Goal: Task Accomplishment & Management: Manage account settings

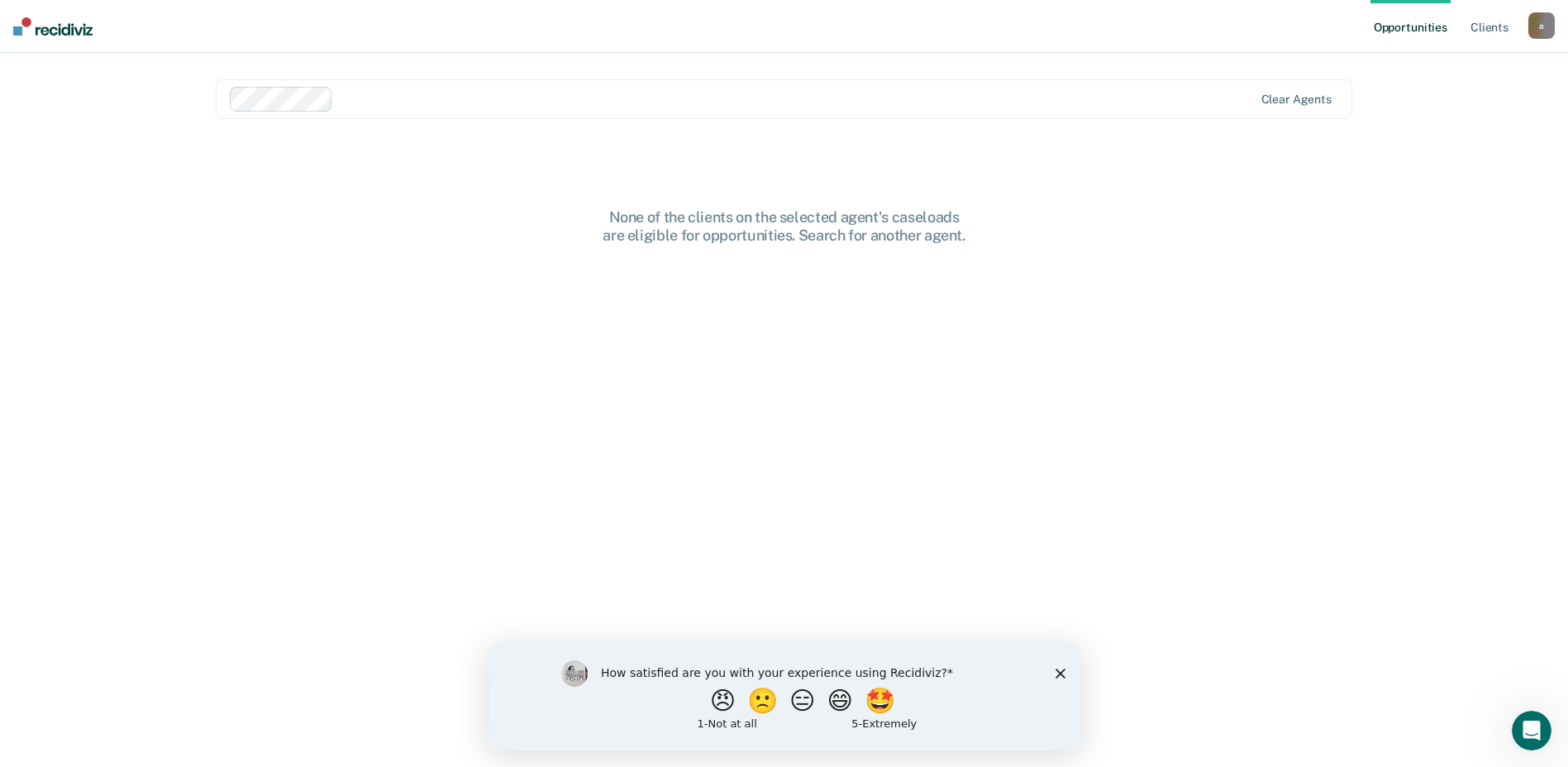
click at [1056, 673] on icon "Close survey" at bounding box center [1060, 673] width 10 height 10
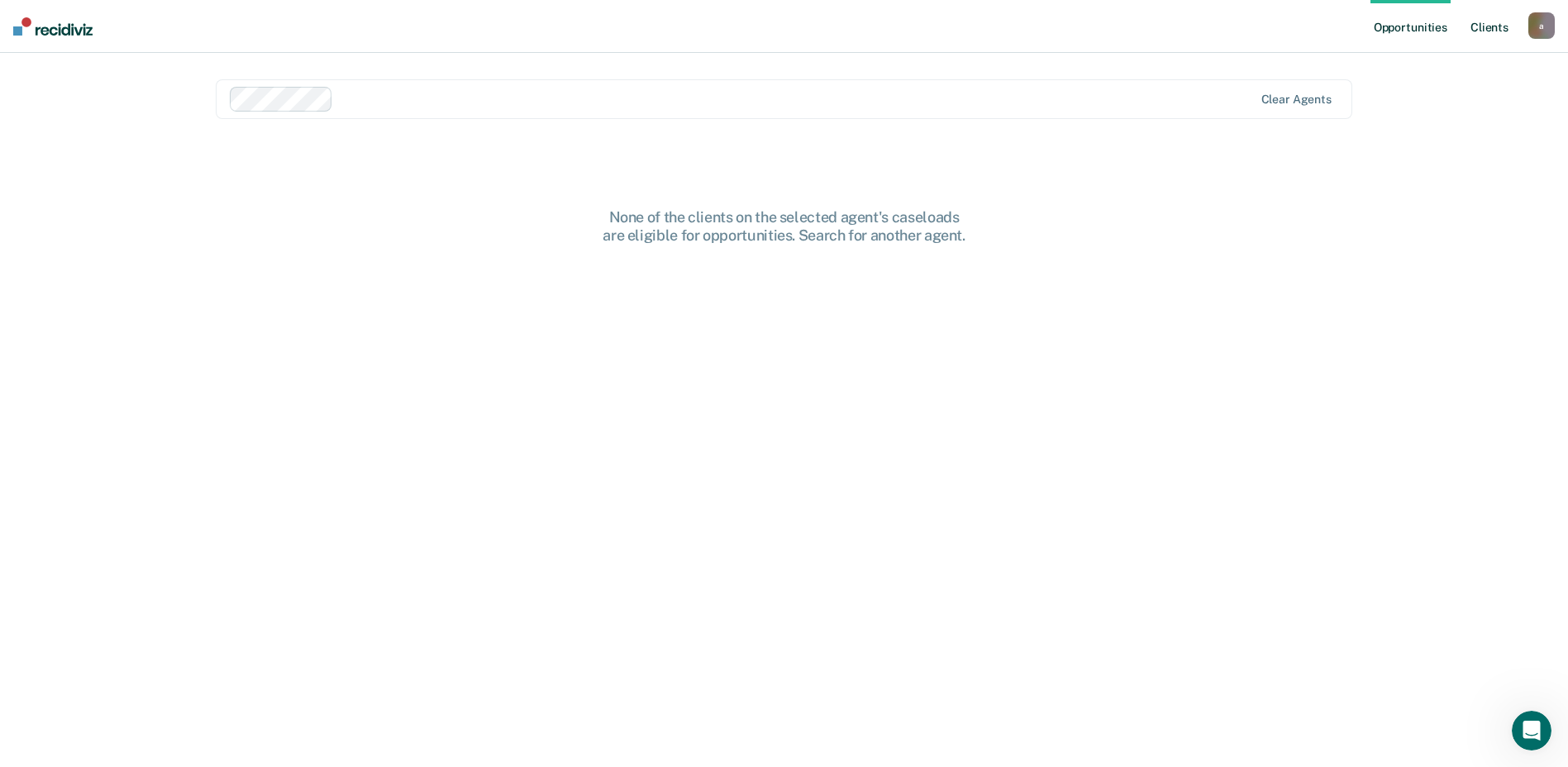
click at [1480, 22] on link "Client s" at bounding box center [1489, 26] width 45 height 53
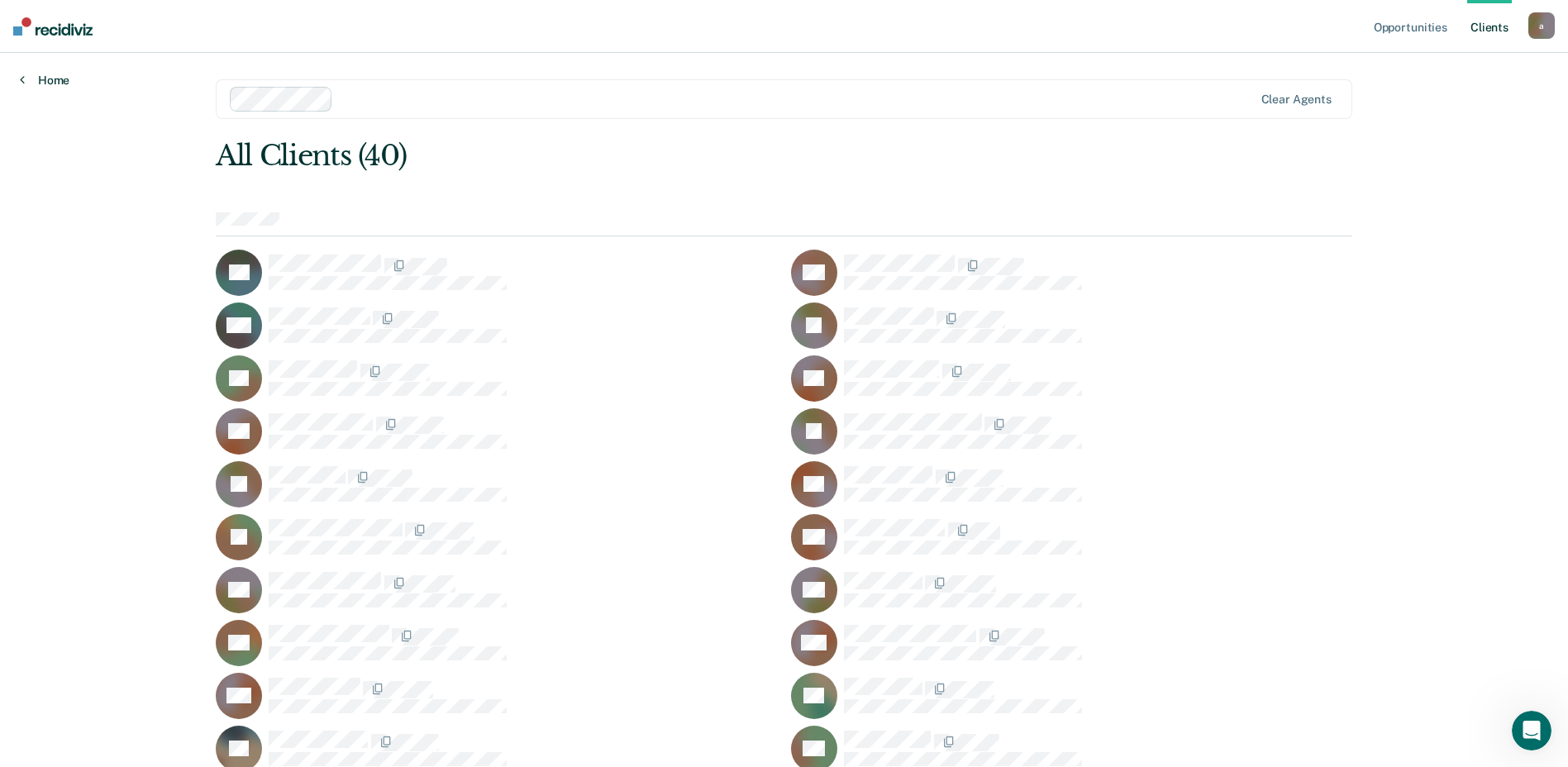
click at [31, 77] on link "Home" at bounding box center [45, 81] width 50 height 15
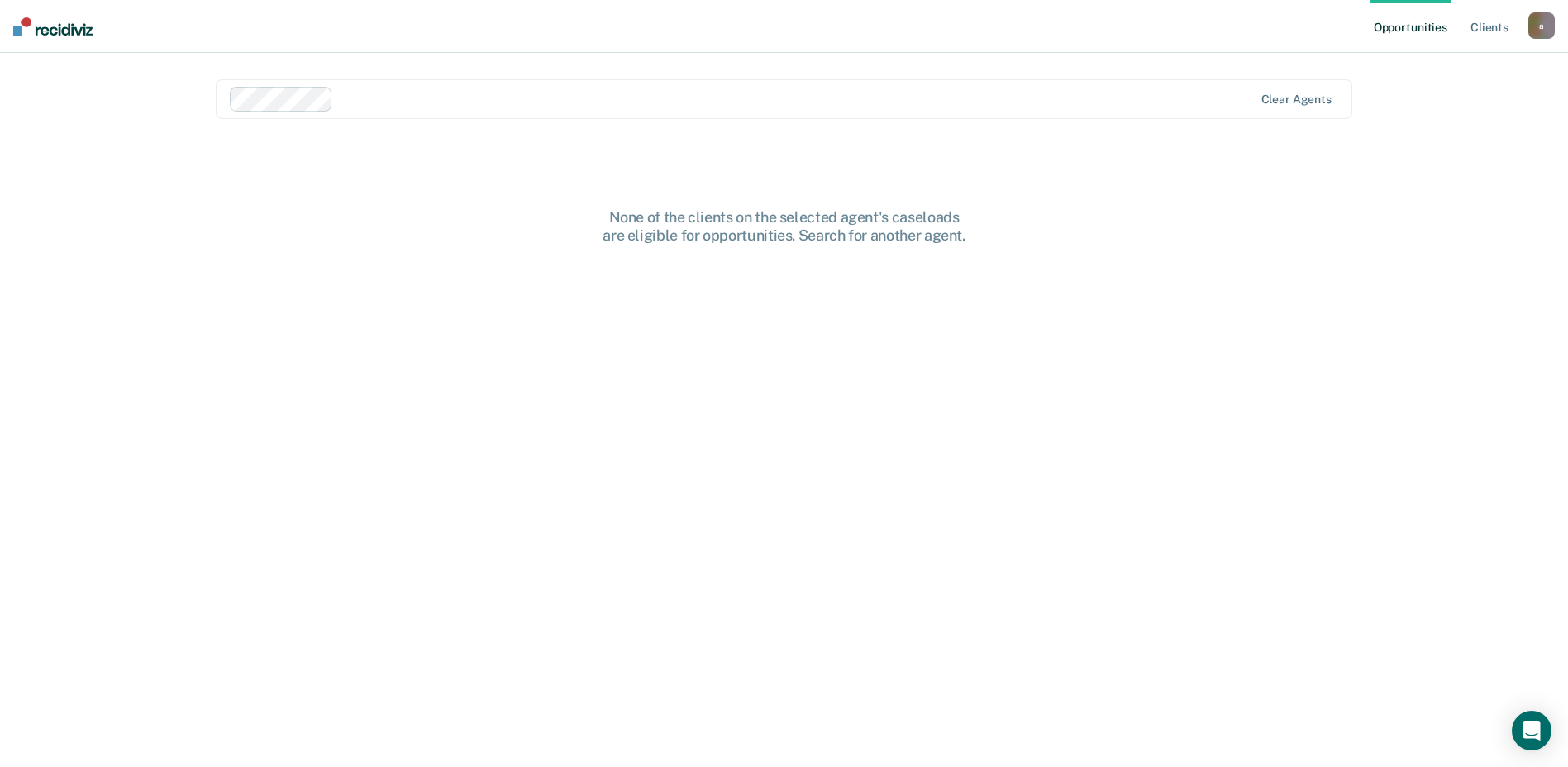
click at [1549, 25] on div "a" at bounding box center [1541, 25] width 26 height 26
click at [1431, 110] on link "Log Out" at bounding box center [1475, 108] width 133 height 14
